Goal: Book appointment/travel/reservation

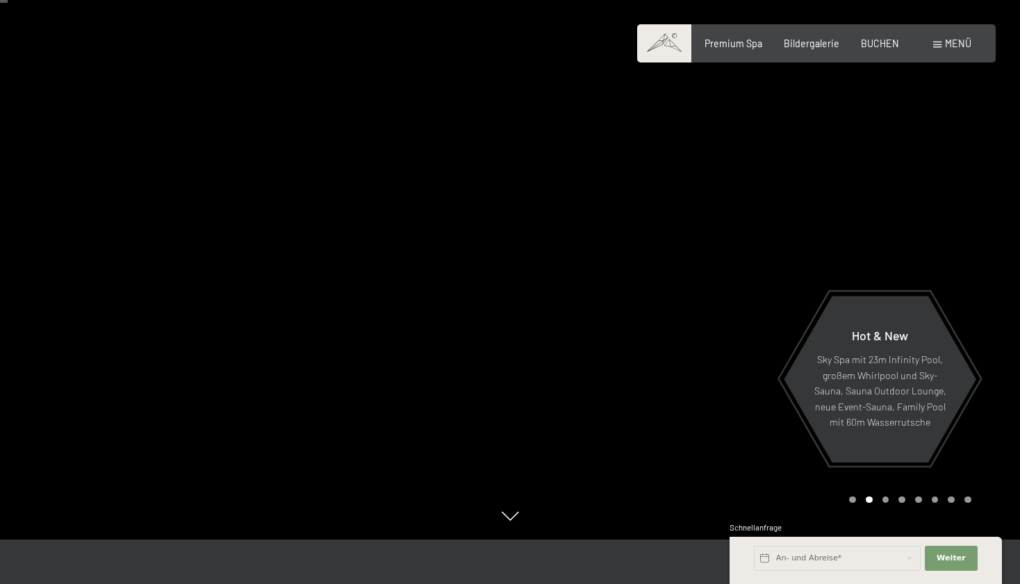
scroll to position [57, 0]
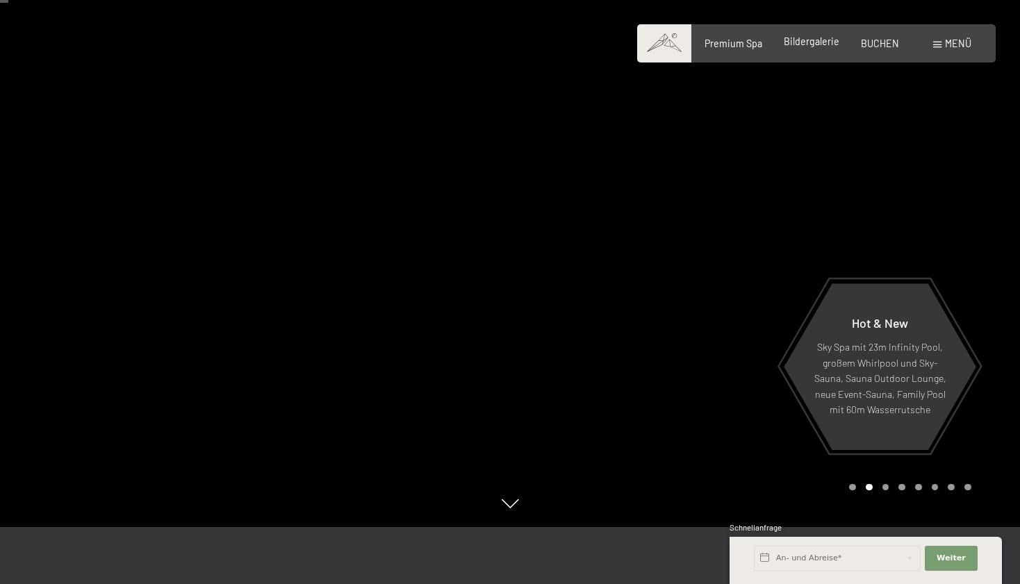
click at [823, 49] on div "Premium Spa Bildergalerie BUCHEN" at bounding box center [790, 44] width 259 height 14
click at [799, 43] on span "Bildergalerie" at bounding box center [812, 41] width 56 height 12
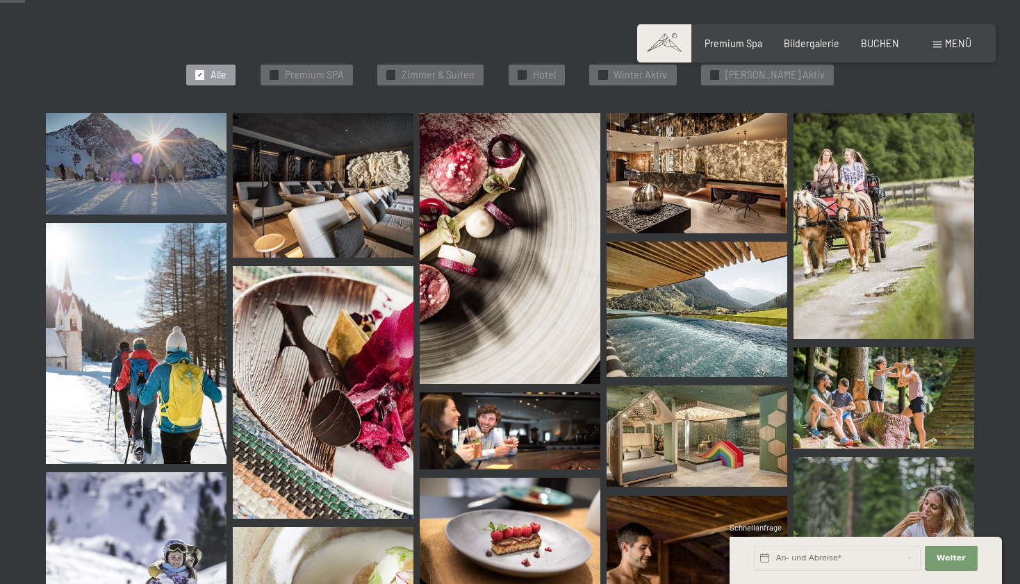
scroll to position [361, 0]
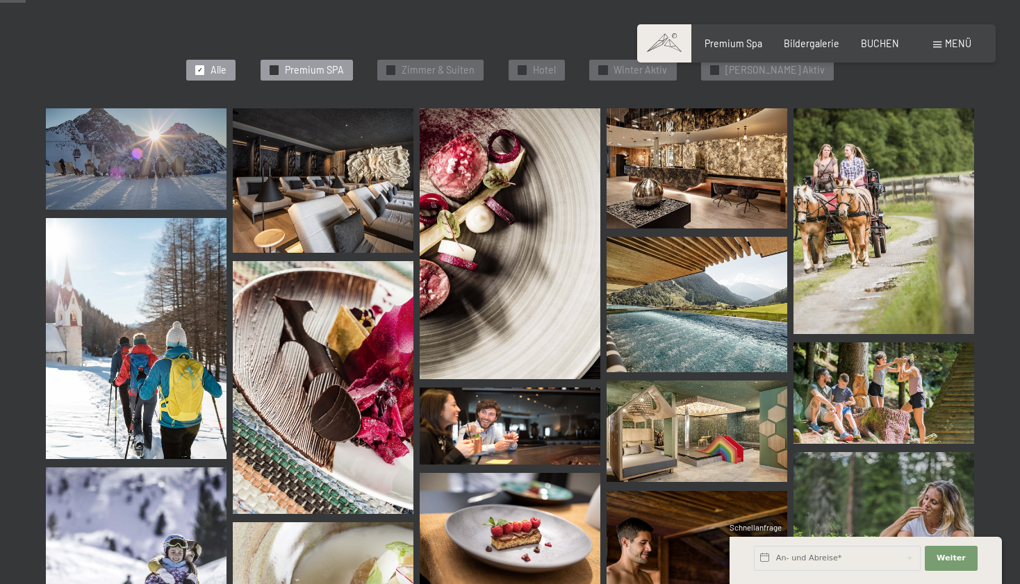
click at [344, 65] on span "Premium SPA" at bounding box center [314, 70] width 59 height 14
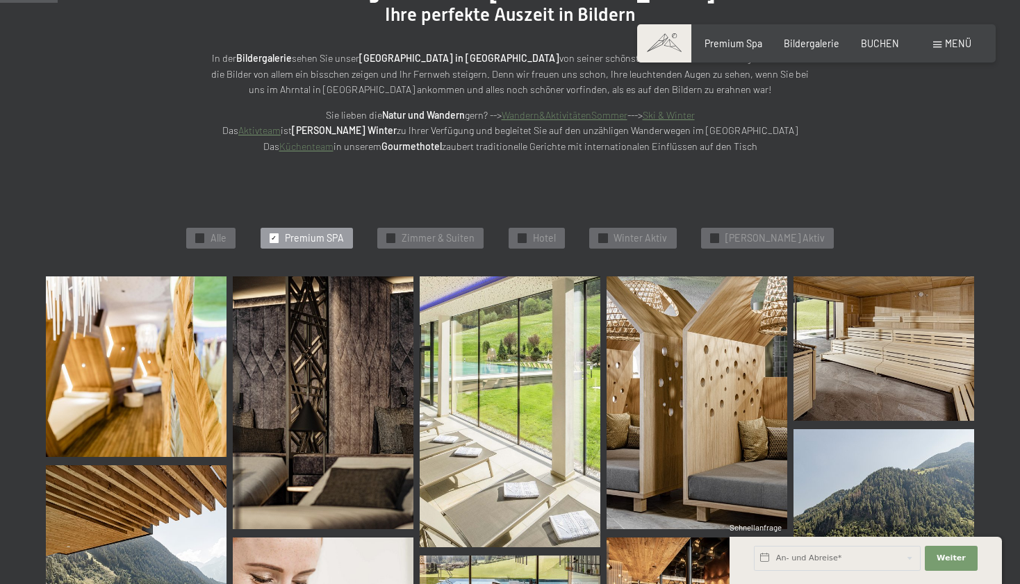
scroll to position [135, 0]
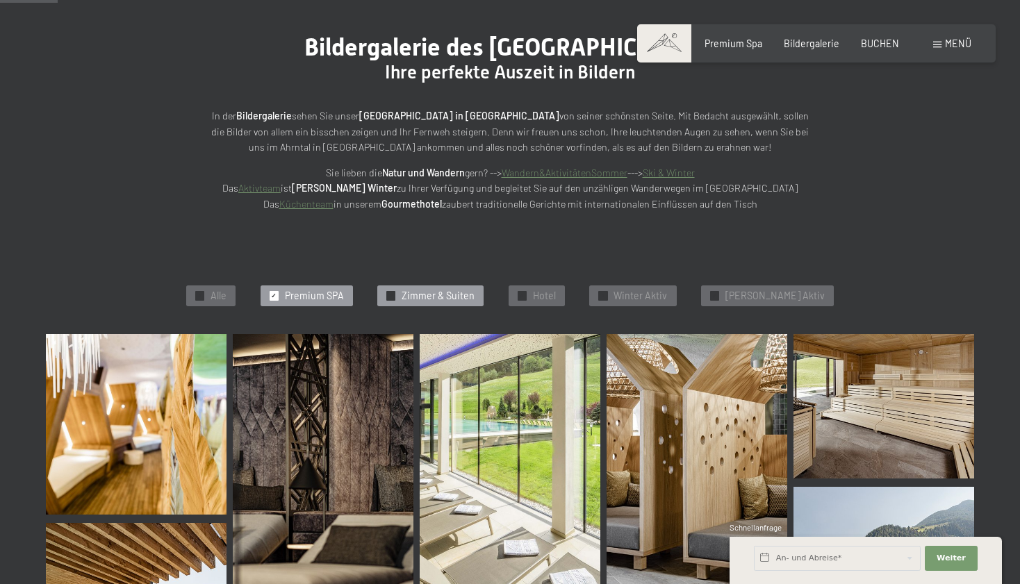
click at [463, 292] on span "Zimmer & Suiten" at bounding box center [438, 296] width 73 height 14
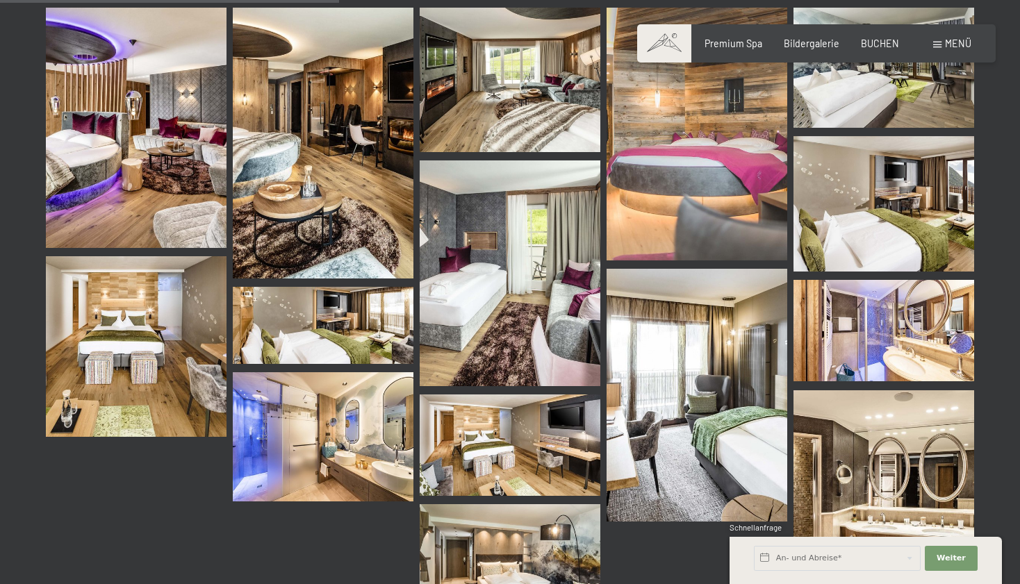
scroll to position [453, 0]
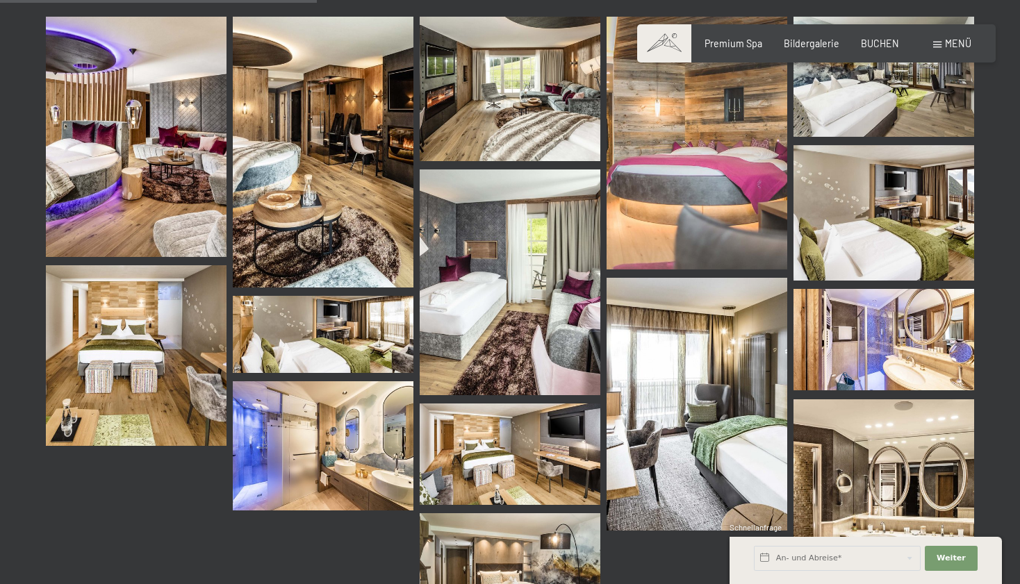
click at [77, 145] on img at bounding box center [136, 137] width 181 height 241
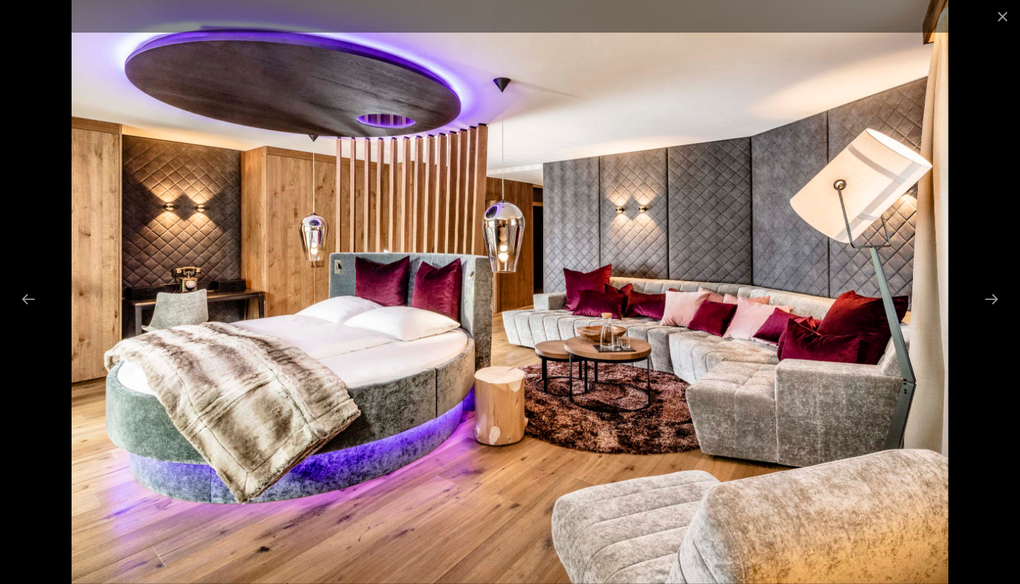
click at [965, 154] on div at bounding box center [510, 292] width 1020 height 584
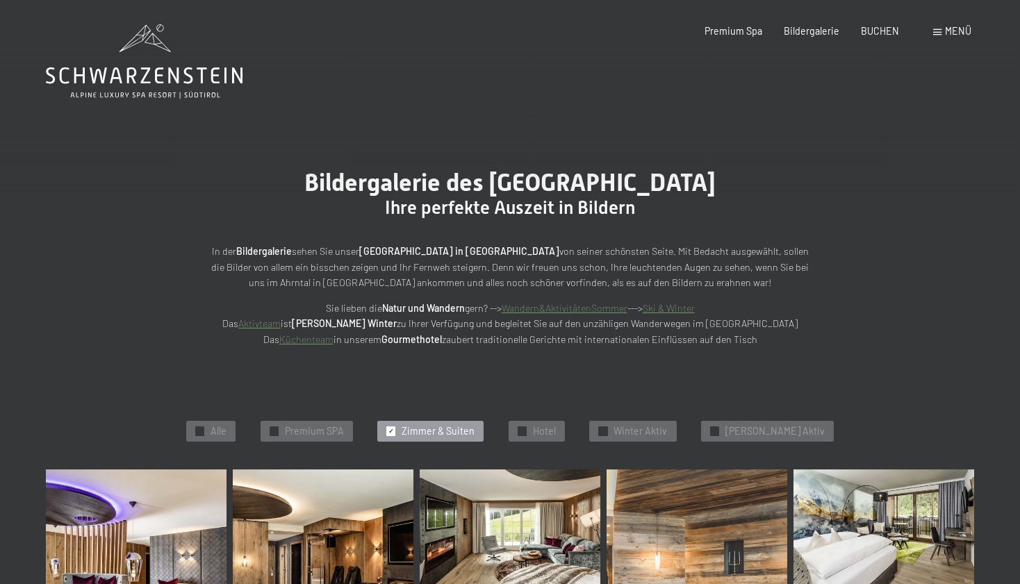
scroll to position [0, 0]
click at [171, 67] on icon at bounding box center [144, 61] width 197 height 74
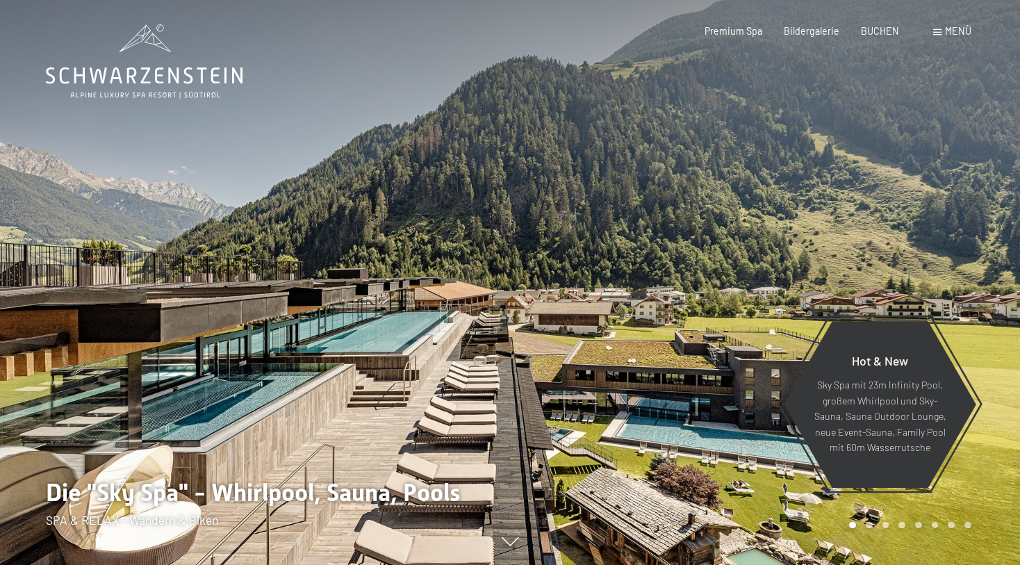
click at [954, 34] on span "Menü" at bounding box center [958, 31] width 26 height 12
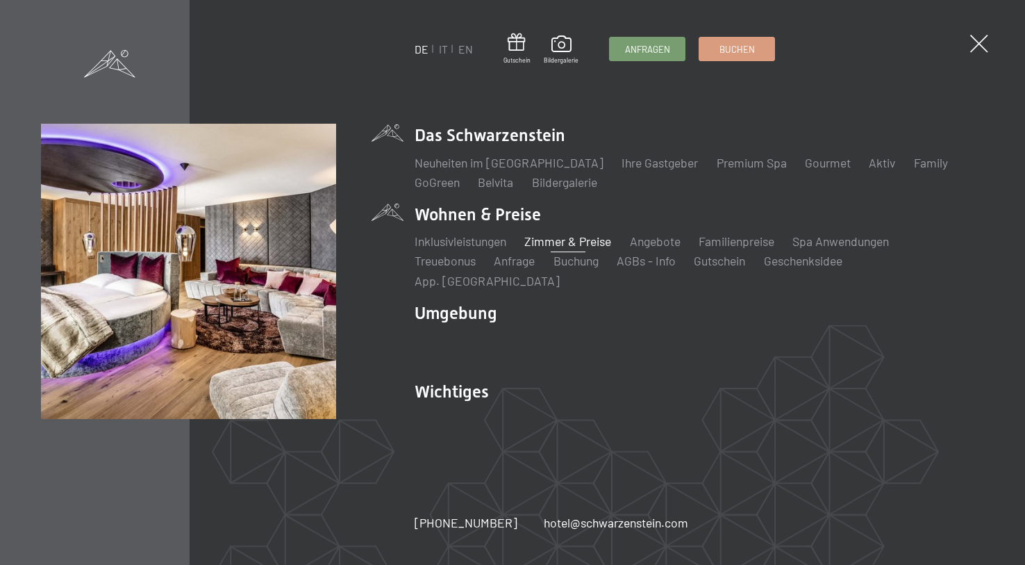
click at [561, 249] on link "Zimmer & Preise" at bounding box center [568, 240] width 87 height 15
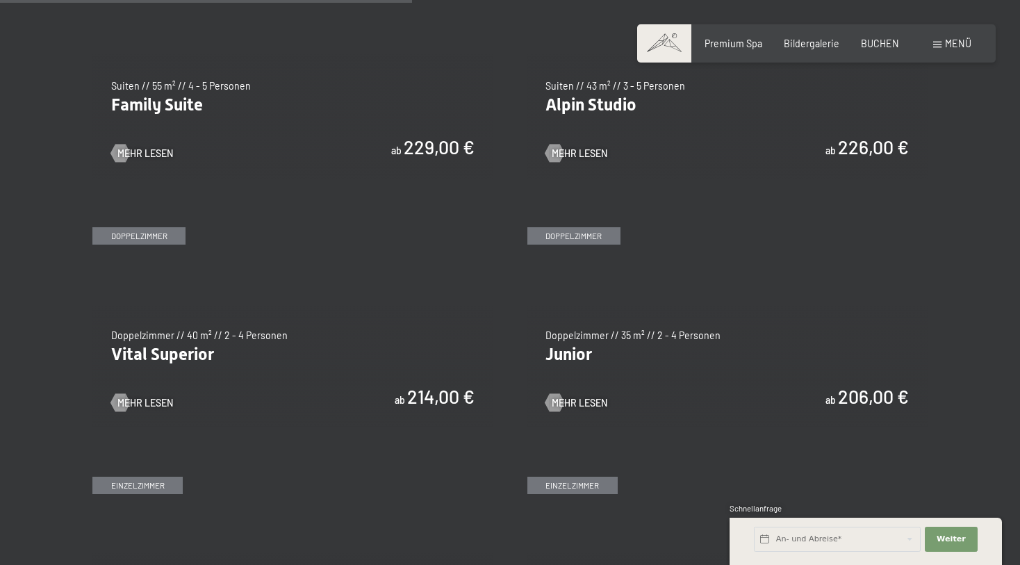
scroll to position [1612, 0]
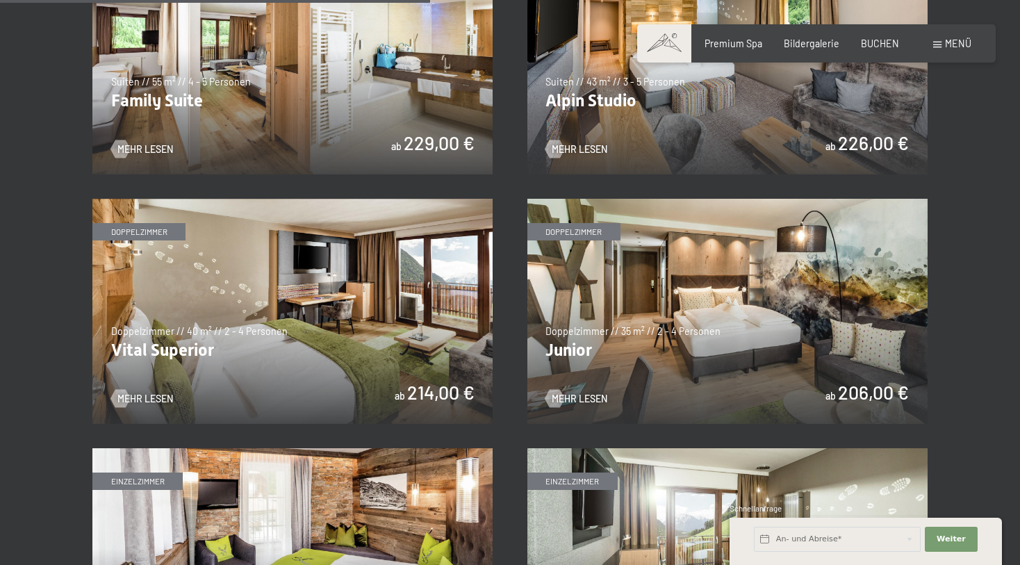
click at [282, 342] on img at bounding box center [292, 311] width 400 height 225
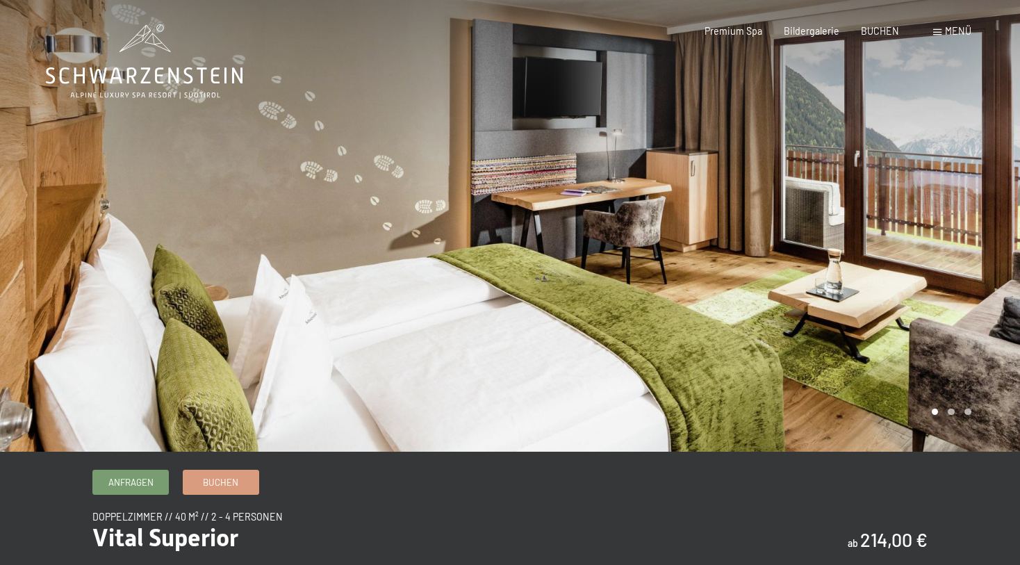
click at [996, 349] on div at bounding box center [765, 226] width 510 height 452
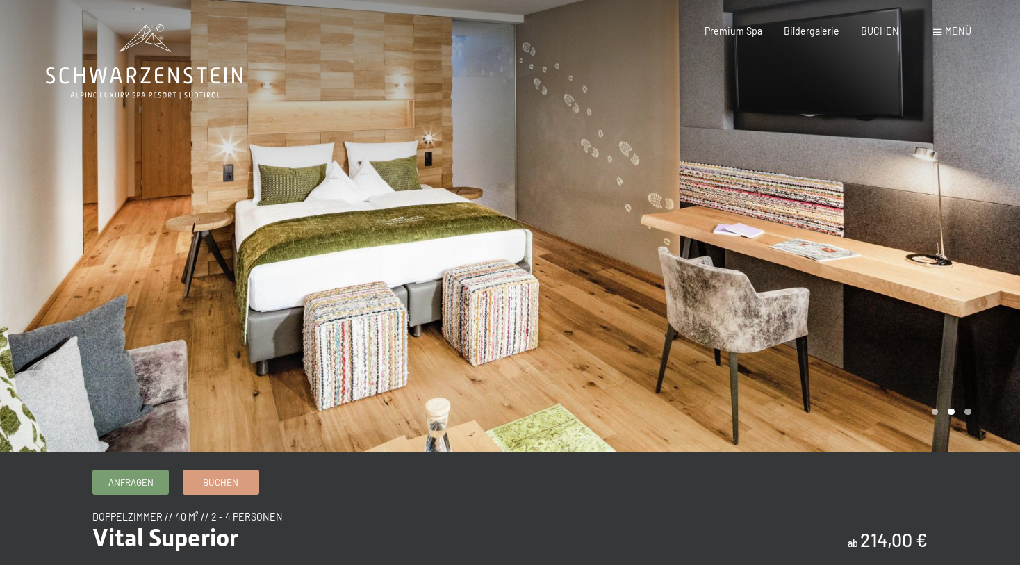
click at [994, 327] on div at bounding box center [765, 226] width 510 height 452
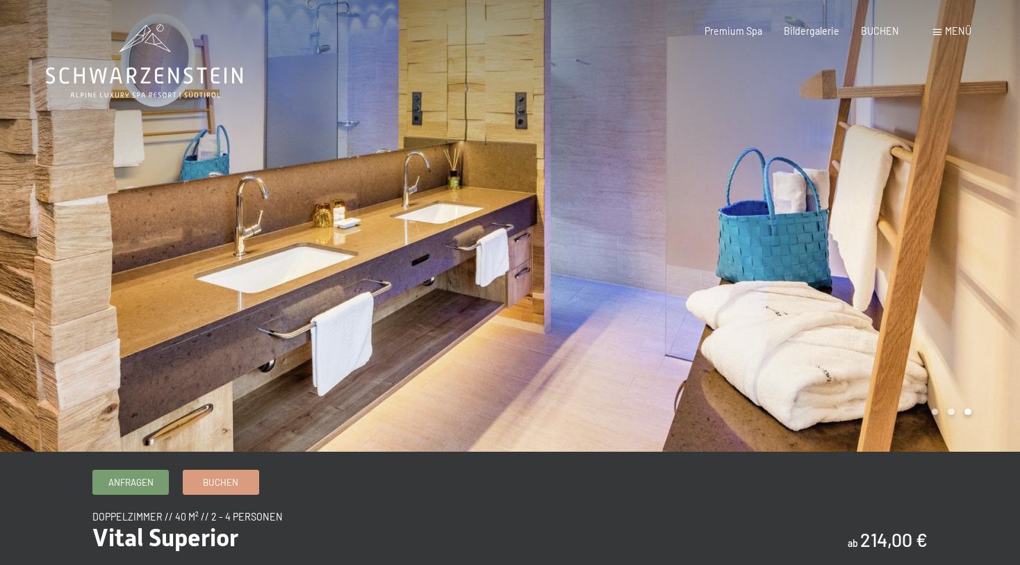
click at [994, 327] on div at bounding box center [765, 226] width 510 height 452
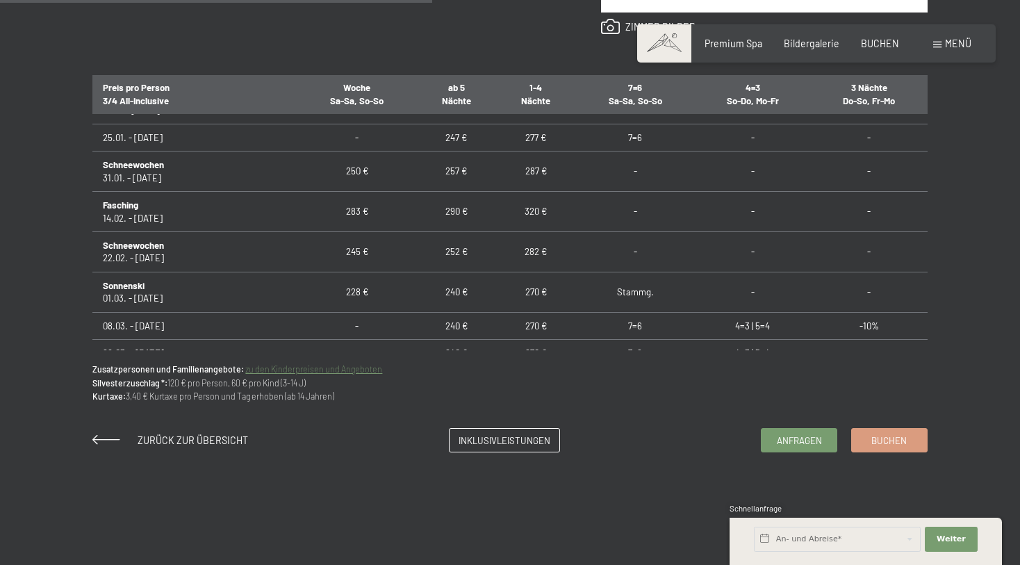
scroll to position [849, 0]
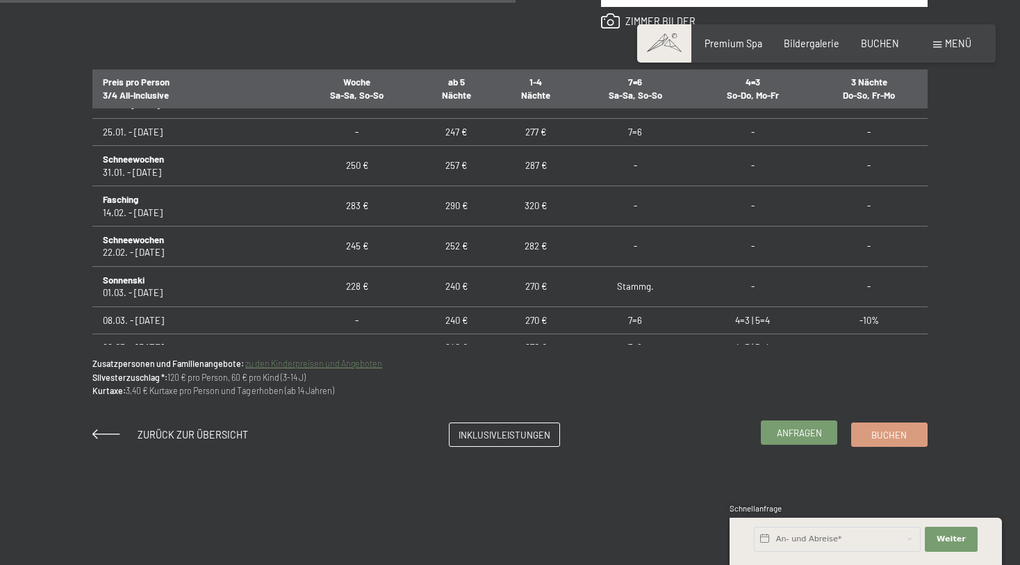
click at [791, 434] on span "Anfragen" at bounding box center [799, 433] width 45 height 13
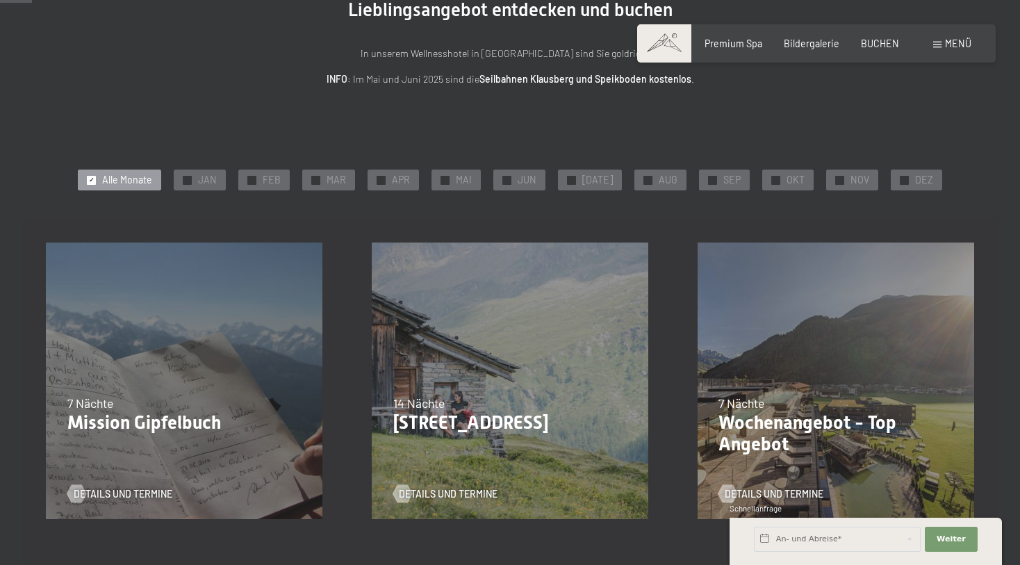
scroll to position [154, 0]
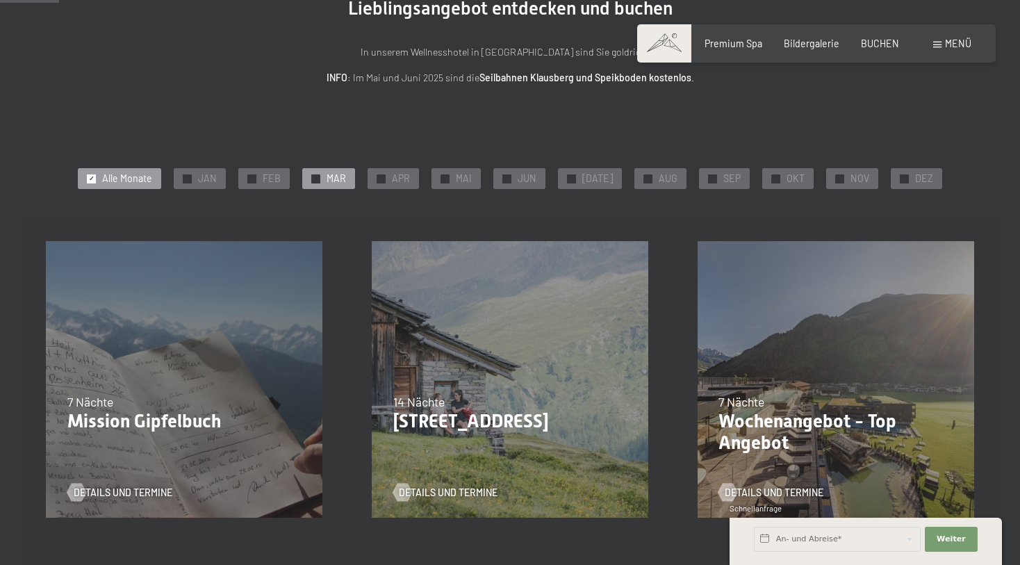
click at [340, 176] on span "MAR" at bounding box center [336, 179] width 19 height 14
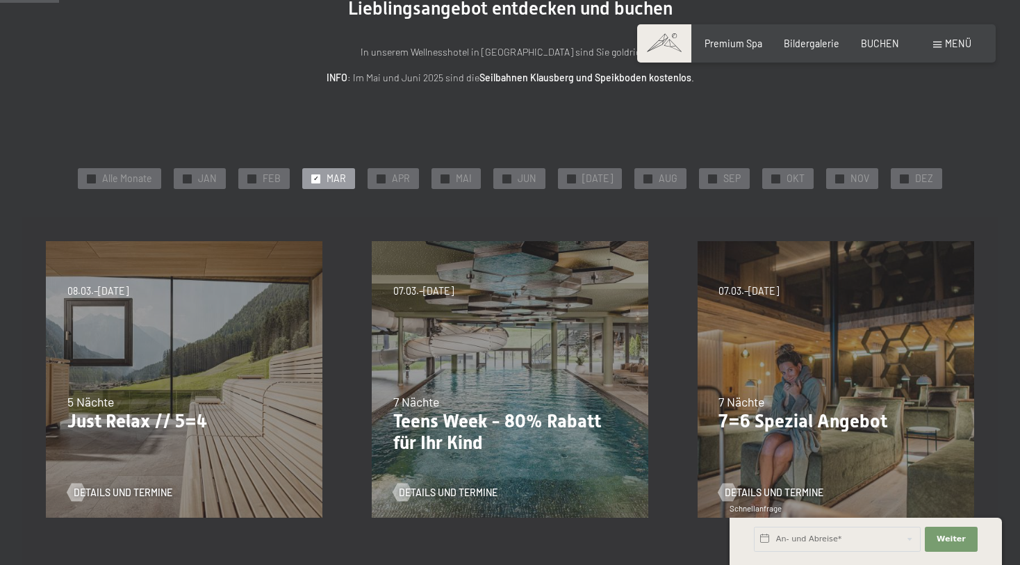
click at [200, 366] on div "24.09.–03.10.2025 26.10.–31.10.2025 21.12.–26.12.2025 04.01.–23.01.2026 08.03.–…" at bounding box center [185, 380] width 326 height 326
click at [113, 495] on span "Details und Termine" at bounding box center [137, 493] width 99 height 14
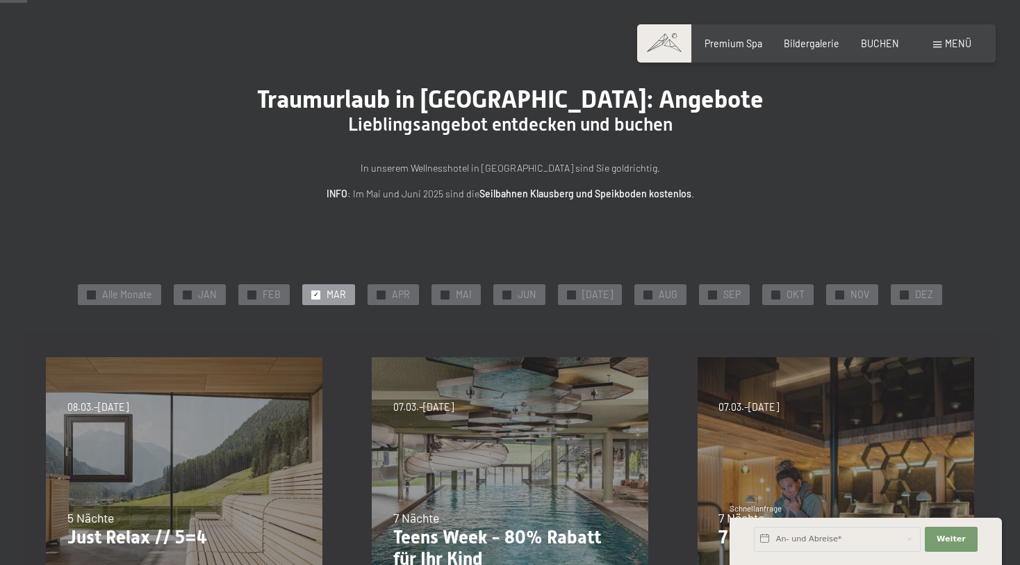
scroll to position [39, 0]
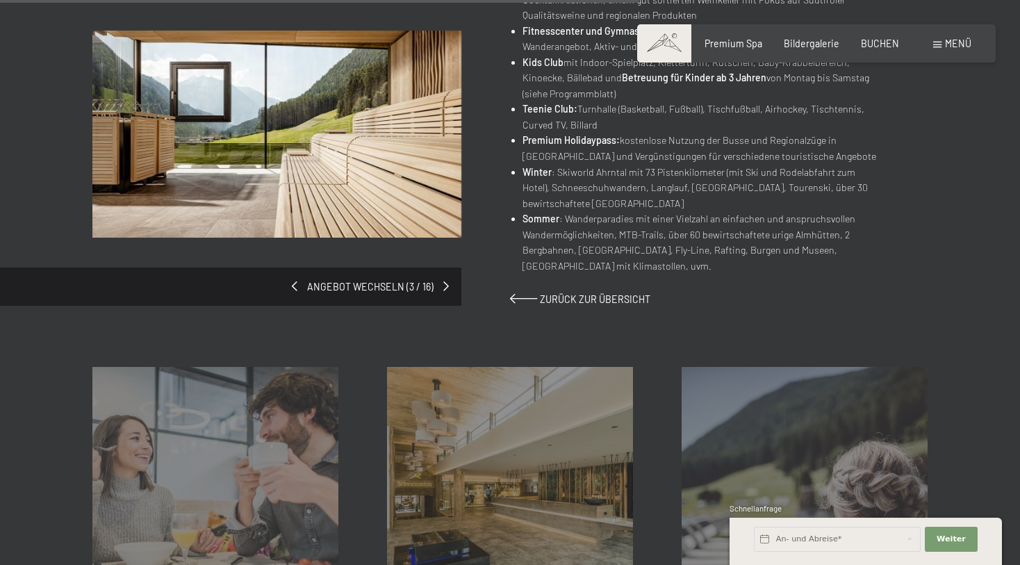
scroll to position [931, 0]
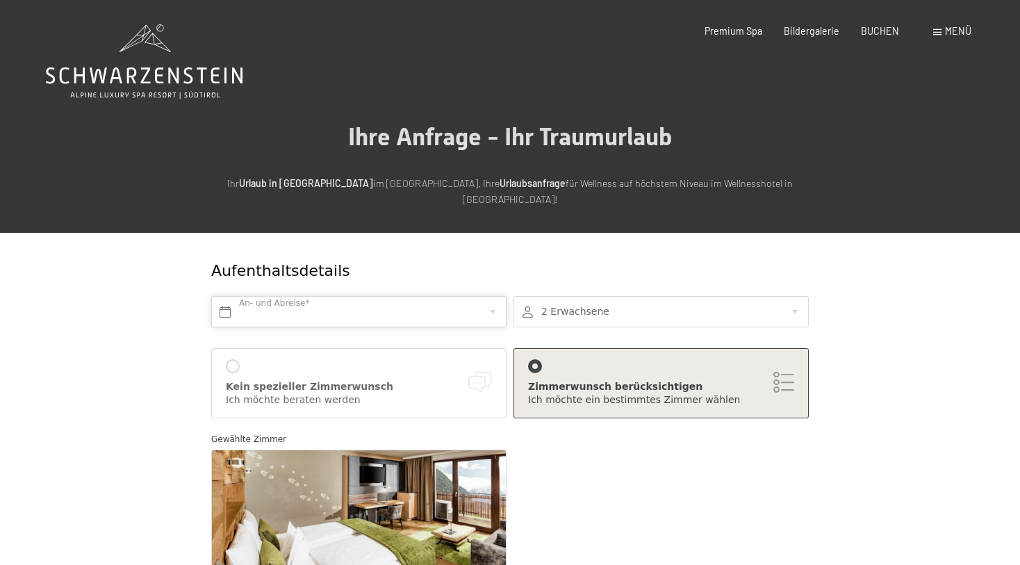
click at [296, 296] on input "text" at bounding box center [358, 311] width 295 height 31
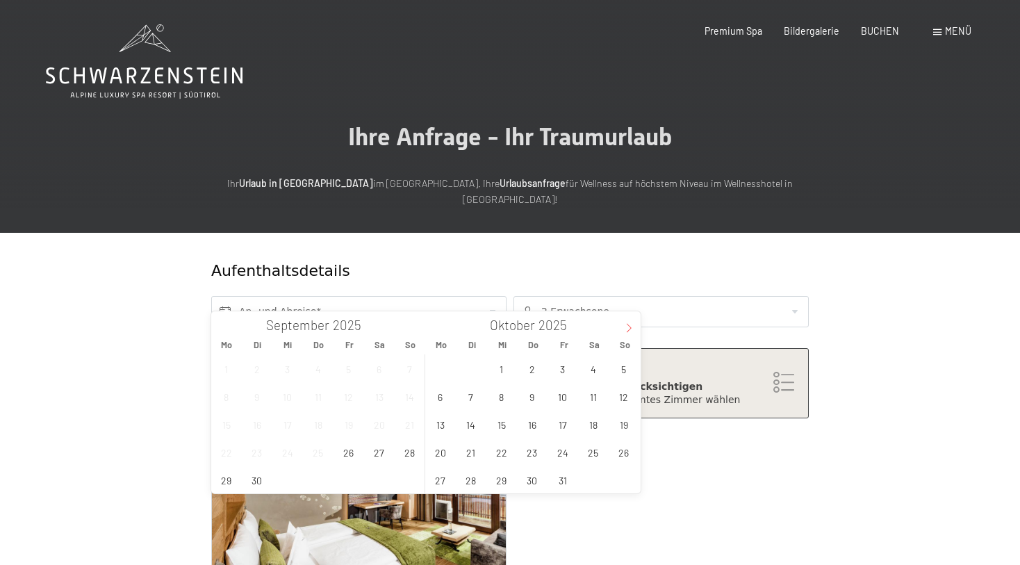
click at [634, 330] on span at bounding box center [629, 323] width 24 height 24
type input "2026"
click at [634, 330] on span at bounding box center [629, 323] width 24 height 24
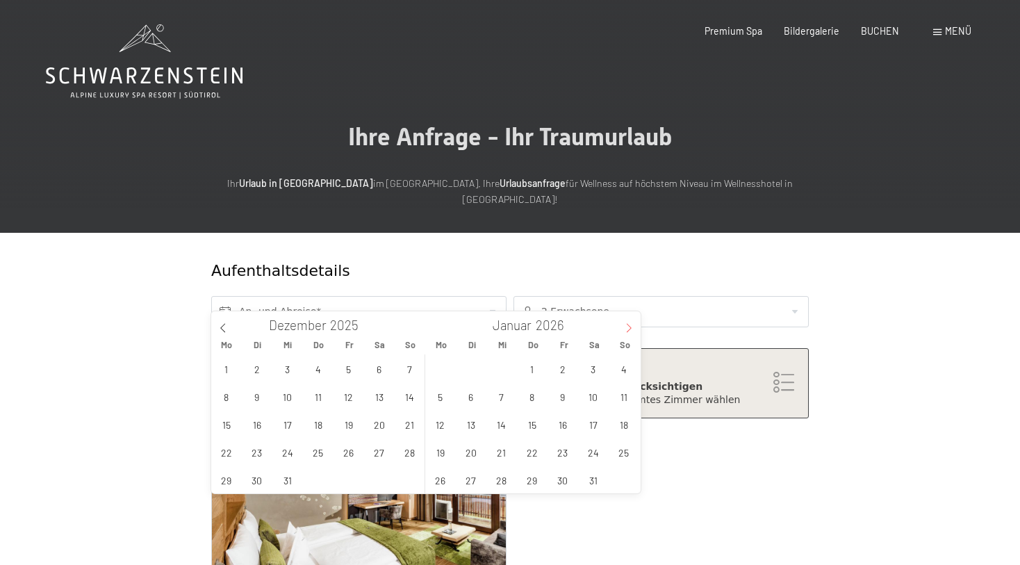
type input "2026"
click at [634, 330] on span at bounding box center [629, 323] width 24 height 24
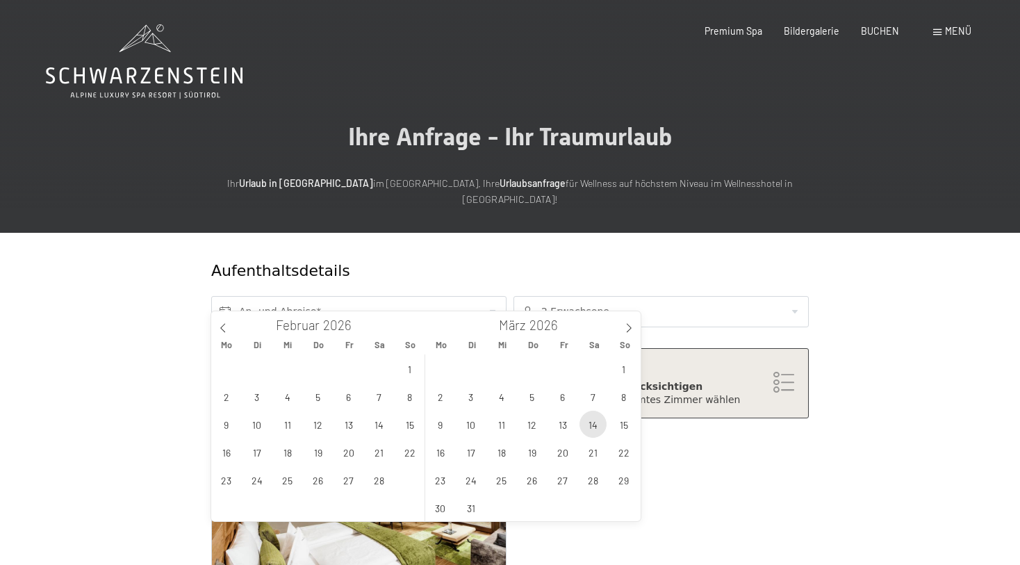
click at [590, 424] on span "14" at bounding box center [592, 424] width 27 height 27
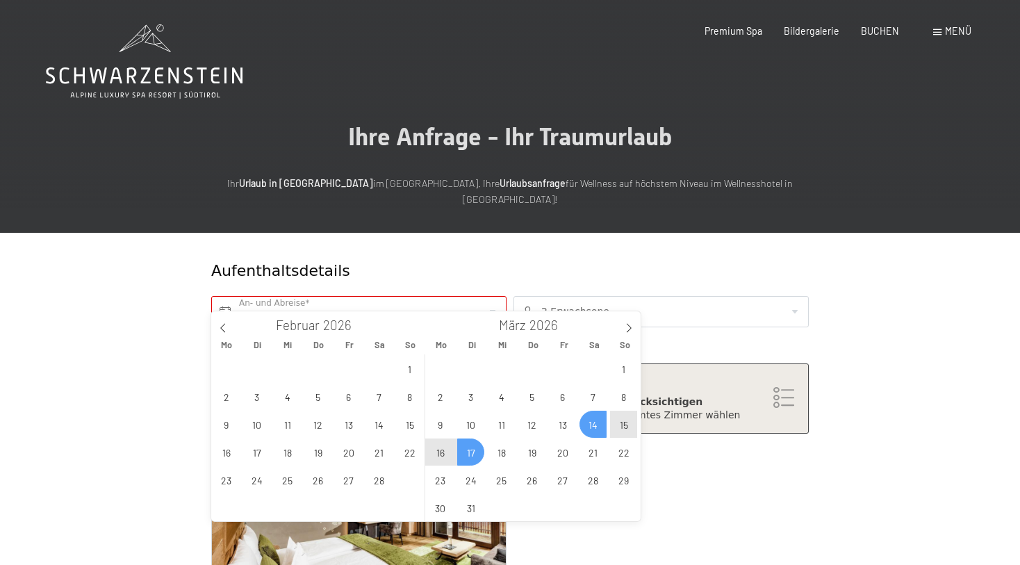
click at [474, 450] on span "17" at bounding box center [470, 451] width 27 height 27
type input "Sa. 14.03.2026 - Di. 17.03.2026"
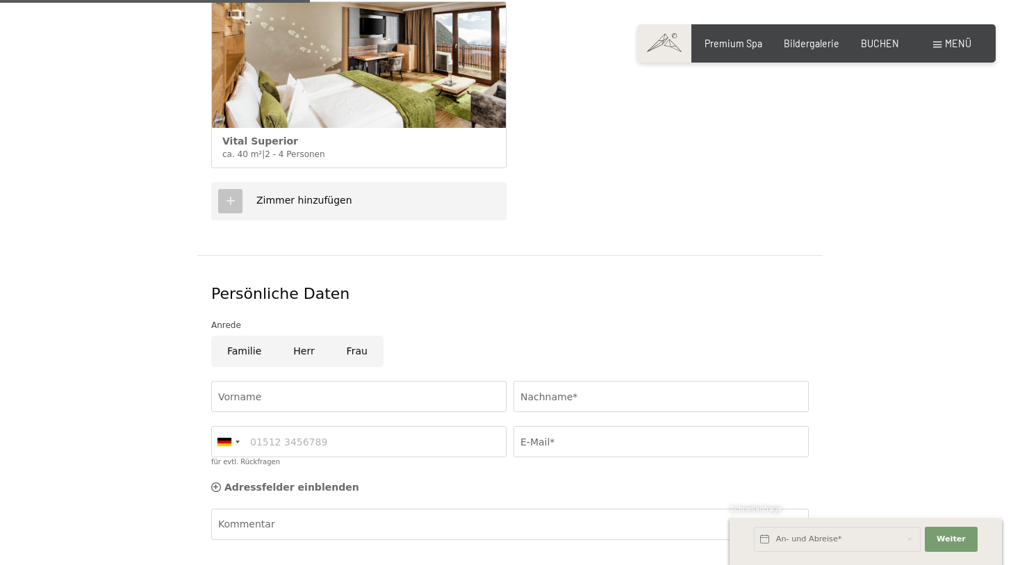
scroll to position [477, 0]
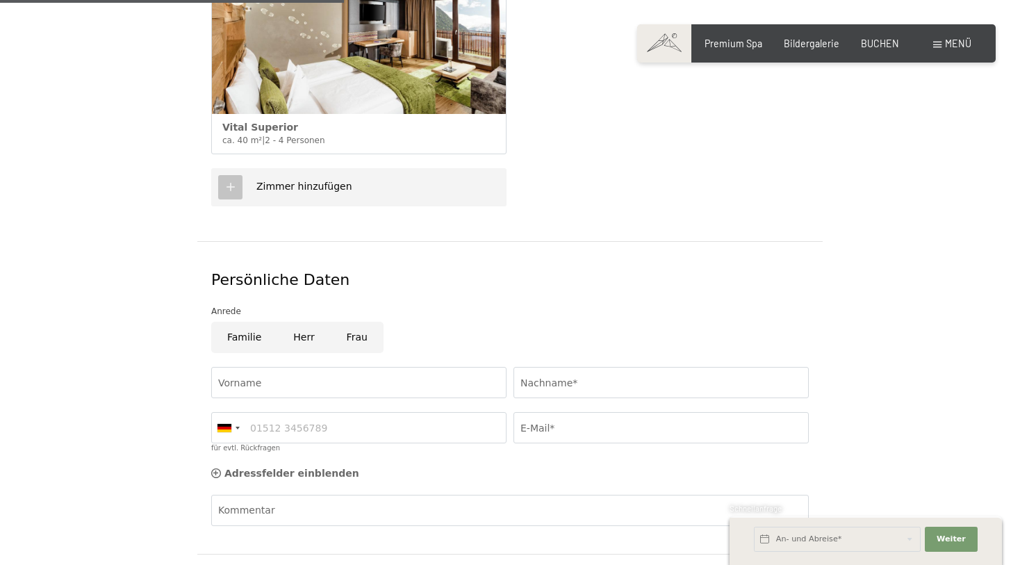
click at [358, 322] on input "Frau" at bounding box center [357, 337] width 53 height 31
radio input "true"
type input "Felica"
type input "Schön"
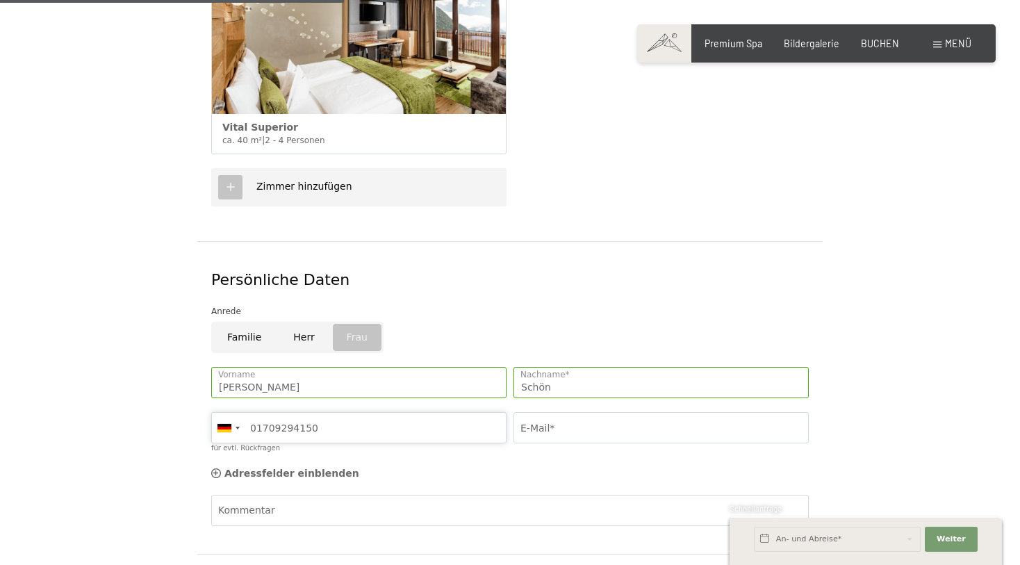
type input "01709294150"
type input "felica.schoen@gmail.com"
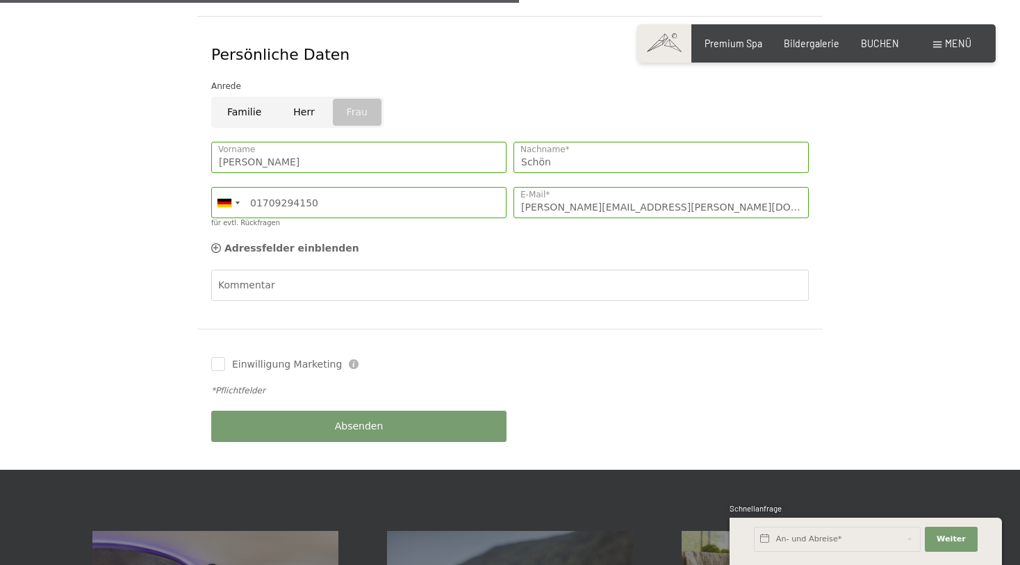
scroll to position [743, 0]
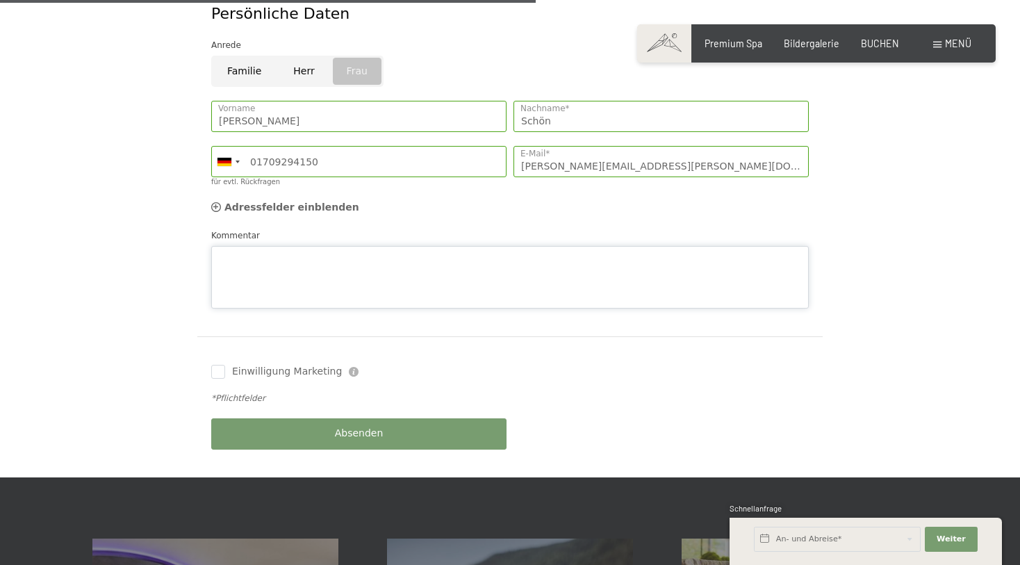
click at [276, 229] on div "Kommentar" at bounding box center [509, 269] width 597 height 80
type textarea "Über Geburtstag vor Ort :)"
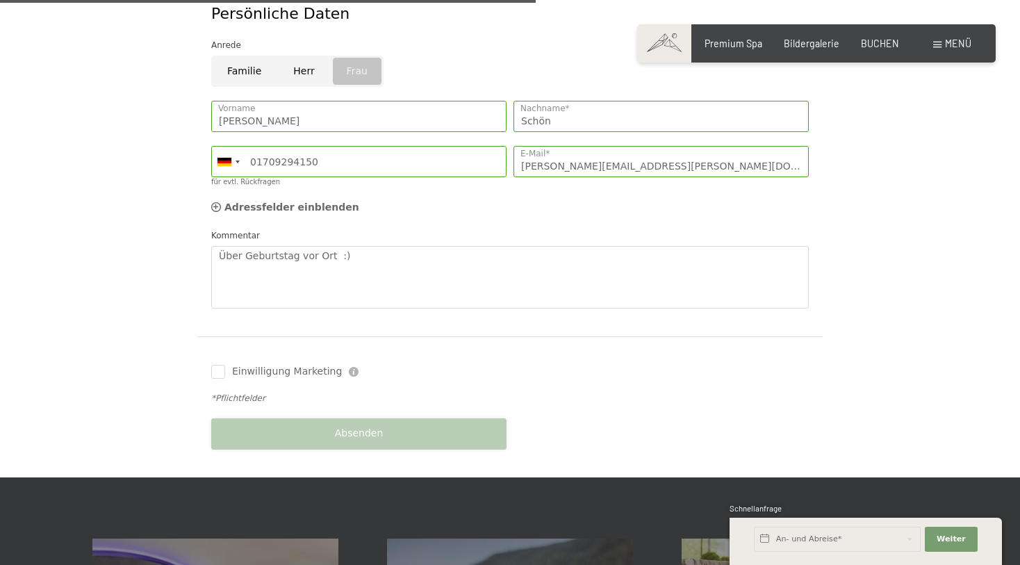
click at [335, 418] on button "Absenden" at bounding box center [358, 433] width 295 height 31
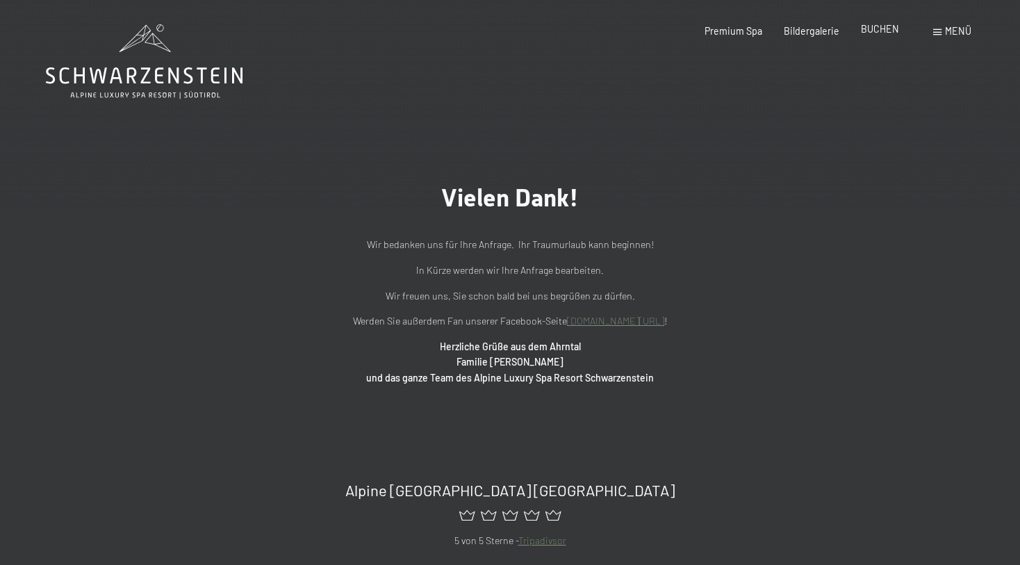
click at [885, 30] on span "BUCHEN" at bounding box center [880, 29] width 38 height 12
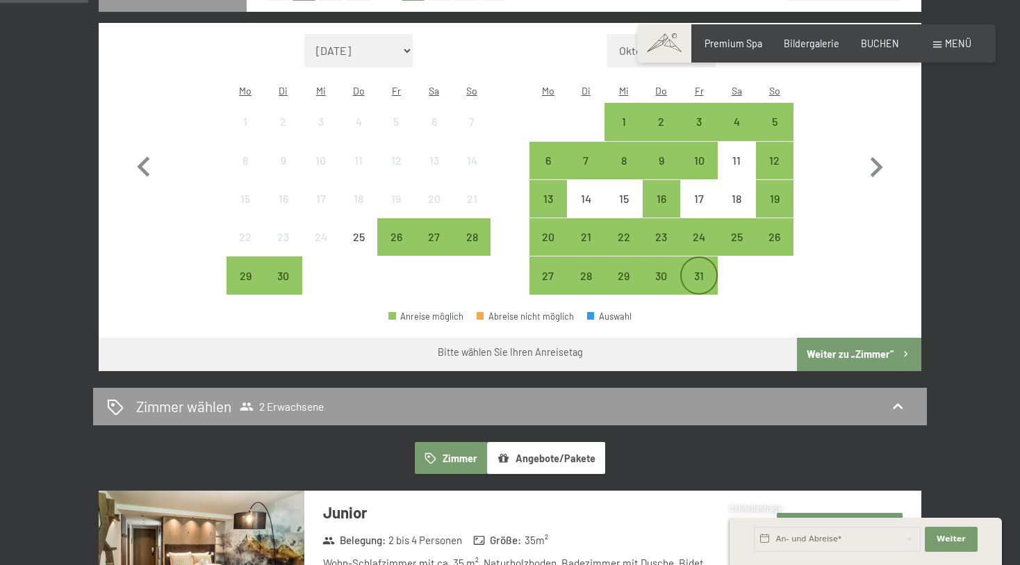
scroll to position [306, 0]
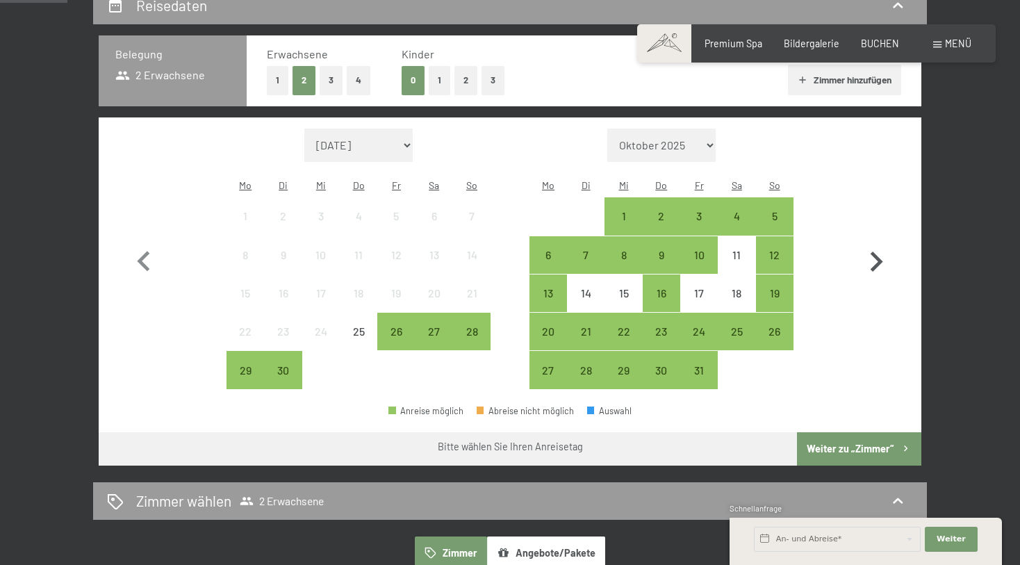
click at [882, 254] on icon "button" at bounding box center [876, 262] width 40 height 40
select select "[DATE]"
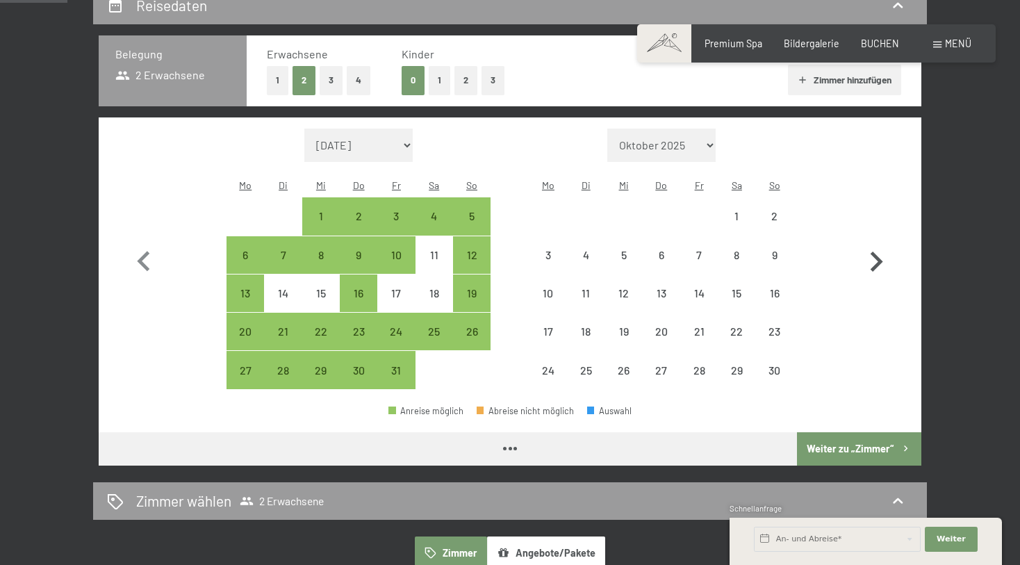
click at [882, 254] on icon "button" at bounding box center [876, 262] width 40 height 40
select select "[DATE]"
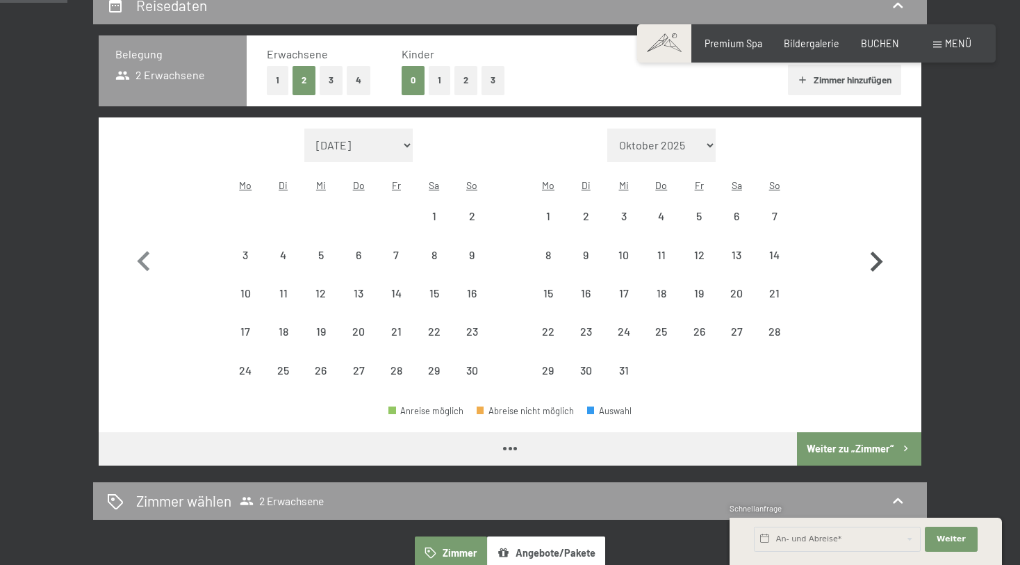
click at [882, 254] on icon "button" at bounding box center [876, 262] width 40 height 40
select select "[DATE]"
click at [882, 254] on icon "button" at bounding box center [876, 262] width 40 height 40
select select "[DATE]"
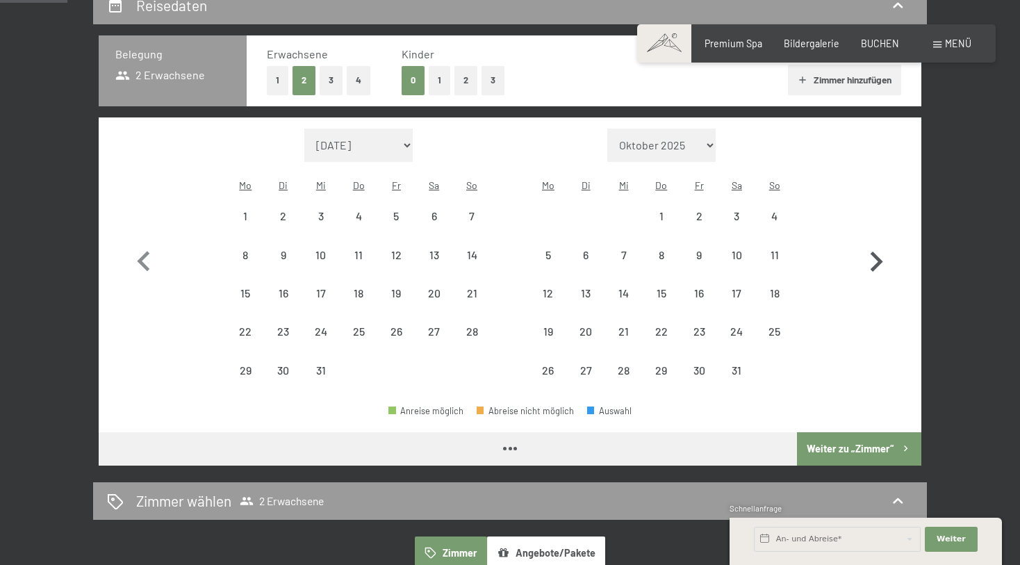
select select "[DATE]"
click at [882, 254] on icon "button" at bounding box center [876, 262] width 40 height 40
select select "[DATE]"
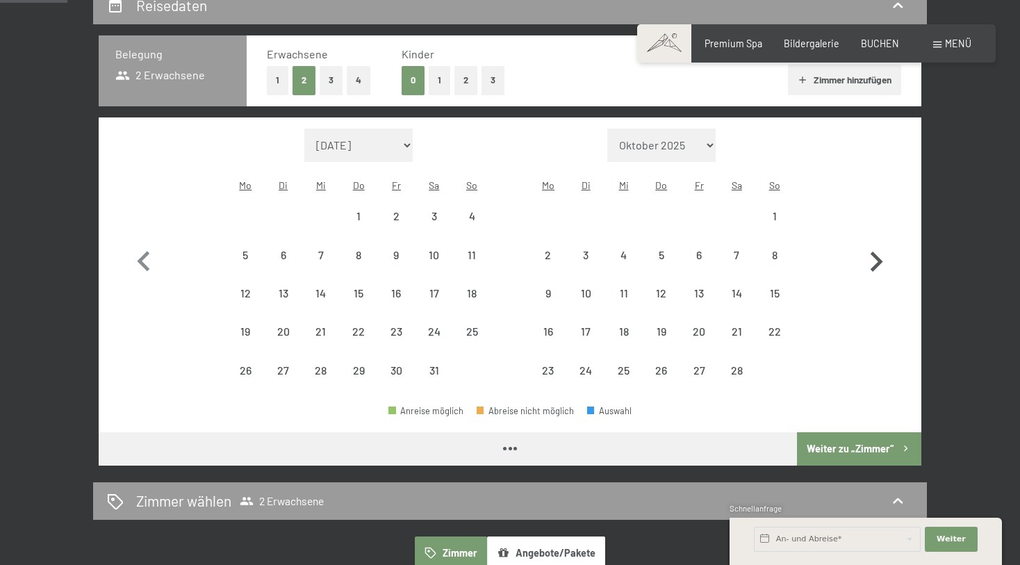
select select "[DATE]"
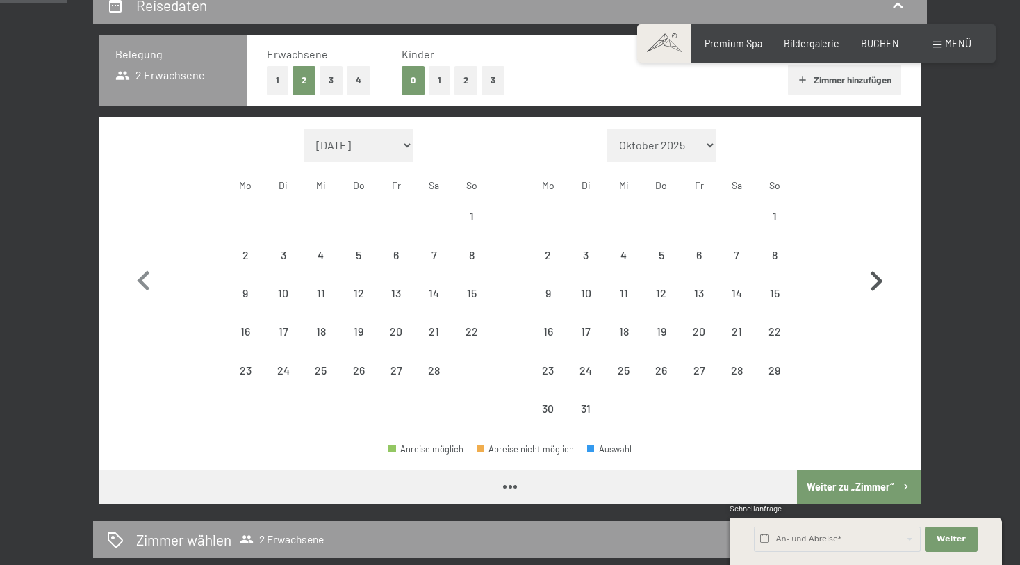
select select "[DATE]"
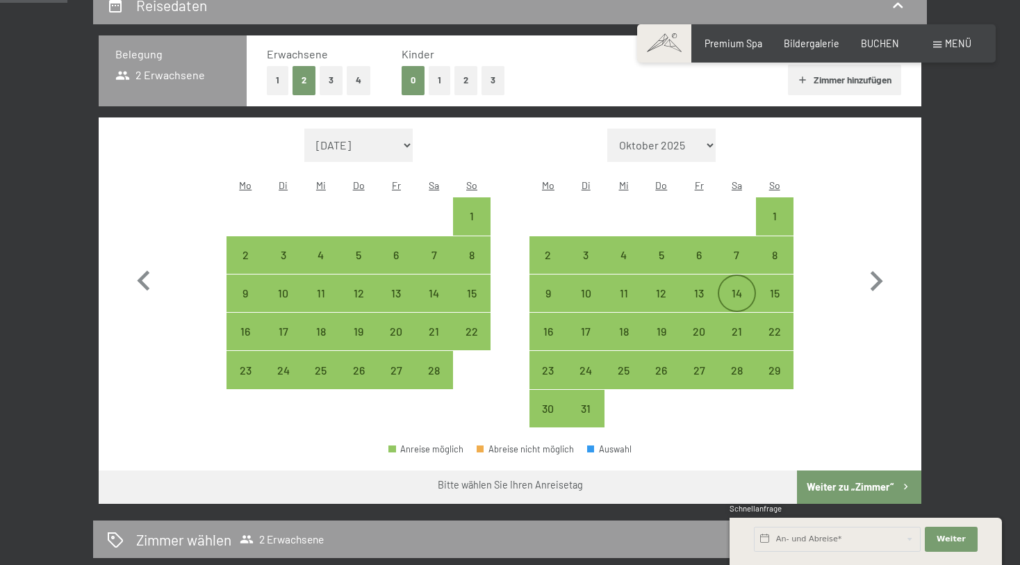
click at [743, 288] on div "14" at bounding box center [736, 305] width 35 height 35
select select "[DATE]"
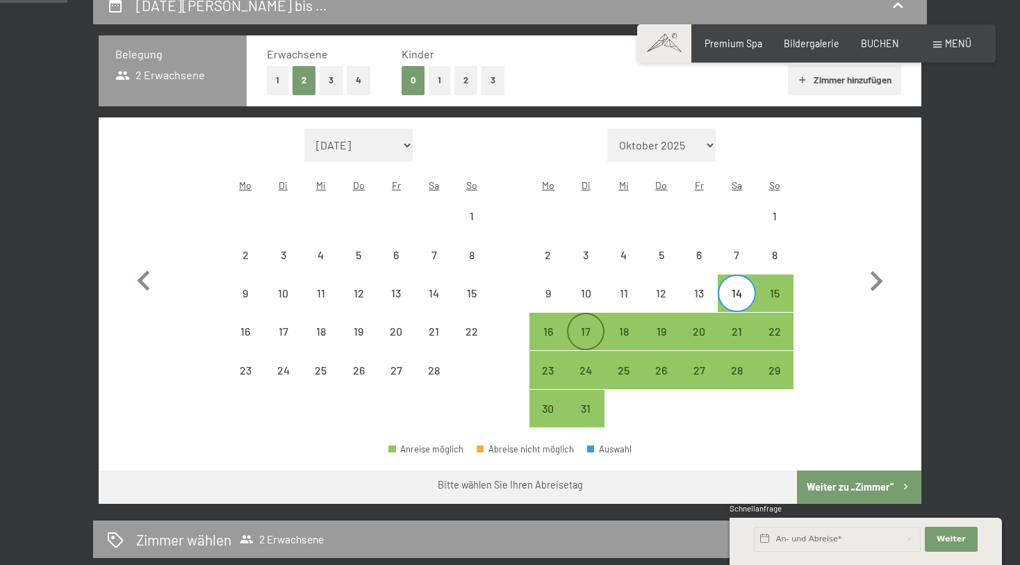
click at [596, 326] on div "17" at bounding box center [585, 343] width 35 height 35
select select "[DATE]"
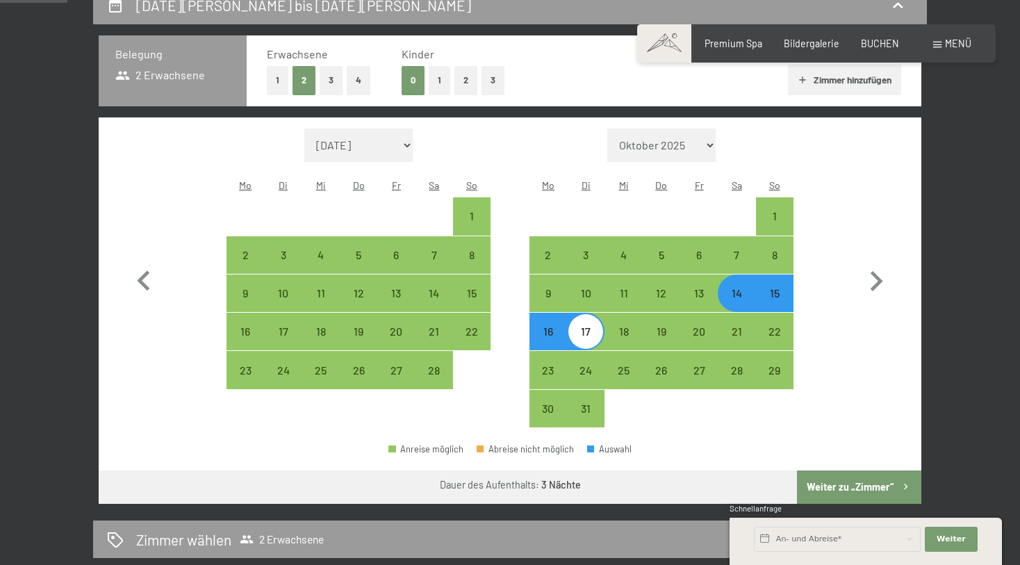
click at [857, 470] on button "Weiter zu „Zimmer“" at bounding box center [859, 486] width 124 height 33
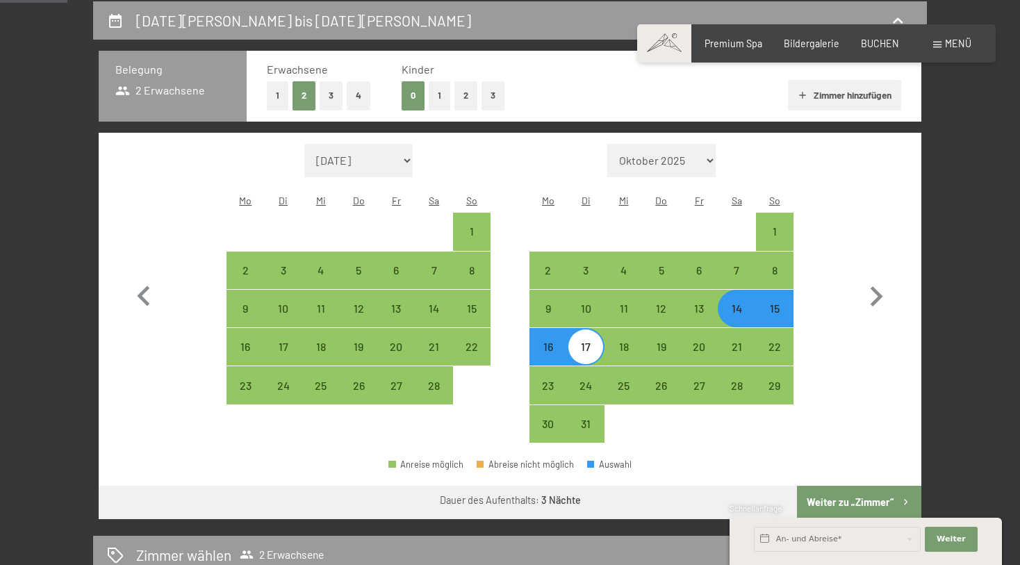
select select "[DATE]"
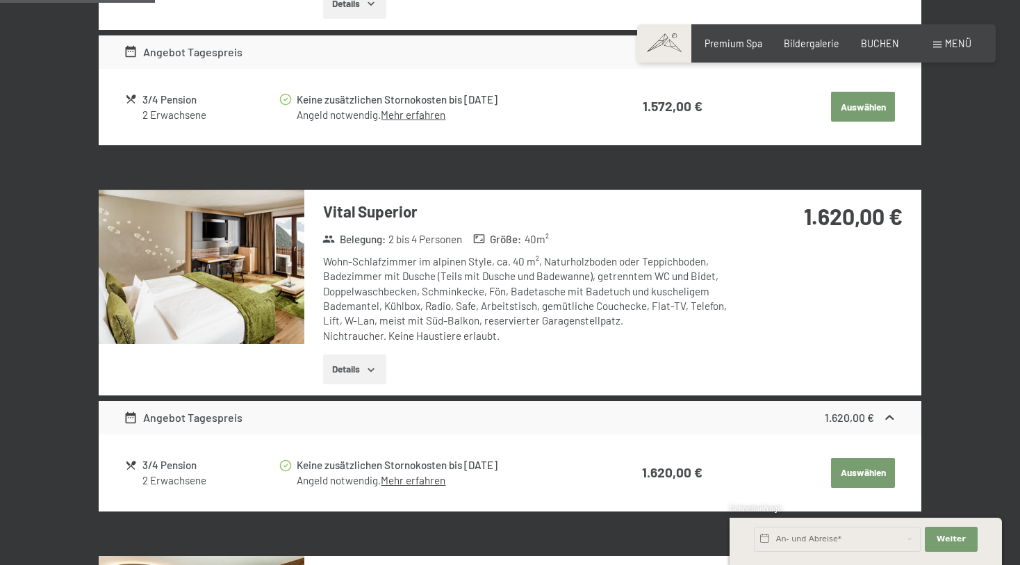
scroll to position [603, 0]
